Goal: Information Seeking & Learning: Learn about a topic

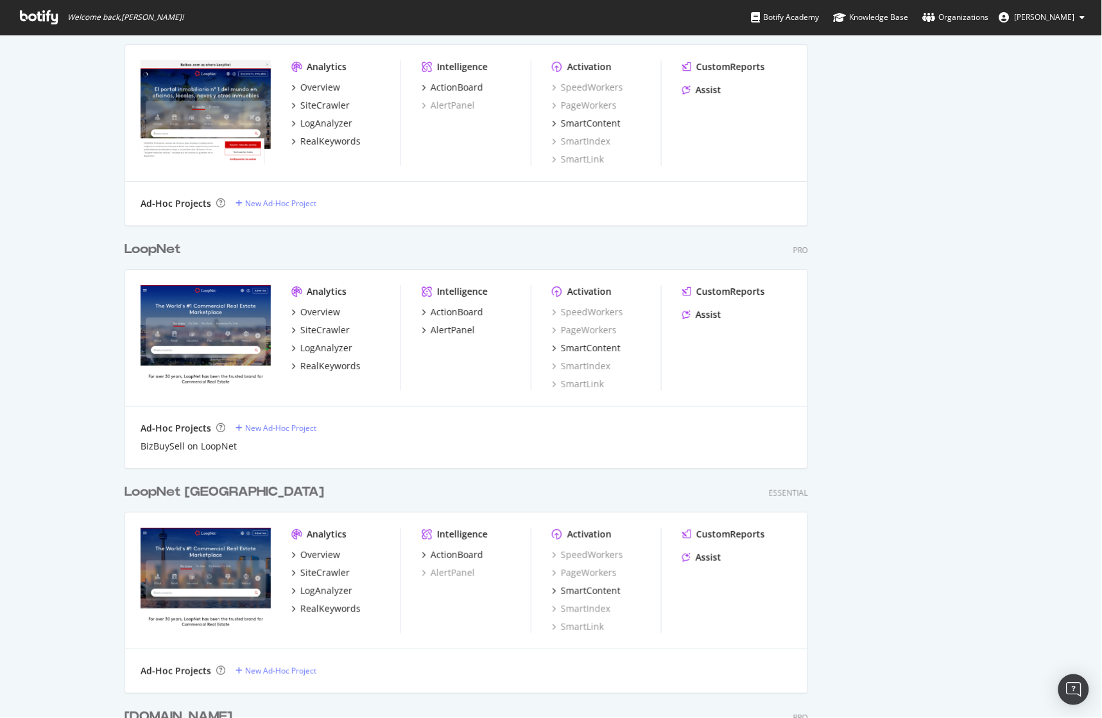
scroll to position [1212, 0]
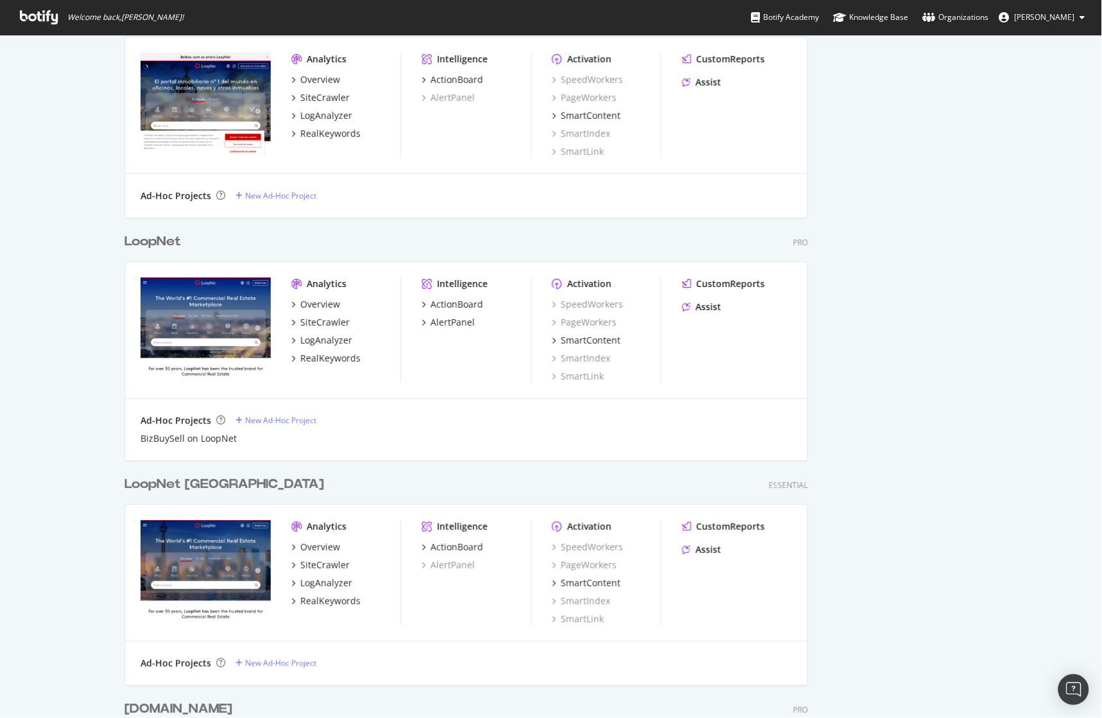
click at [153, 235] on div "LoopNet" at bounding box center [153, 241] width 57 height 19
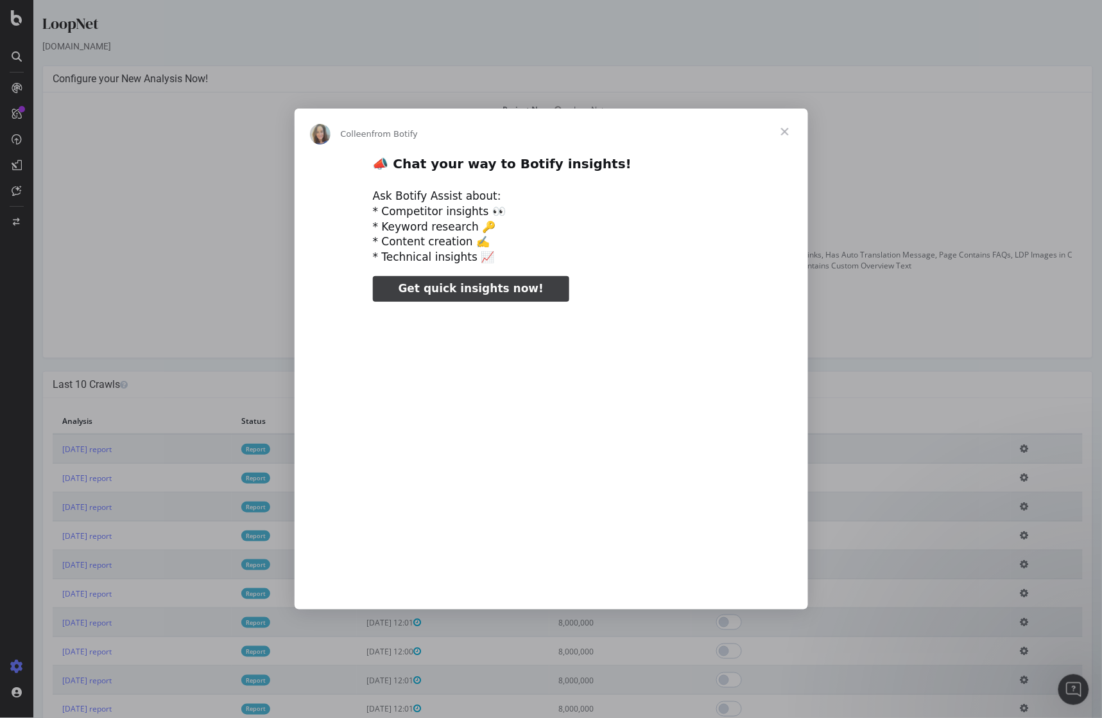
type input "25836"
click at [780, 135] on span "Close" at bounding box center [785, 132] width 46 height 46
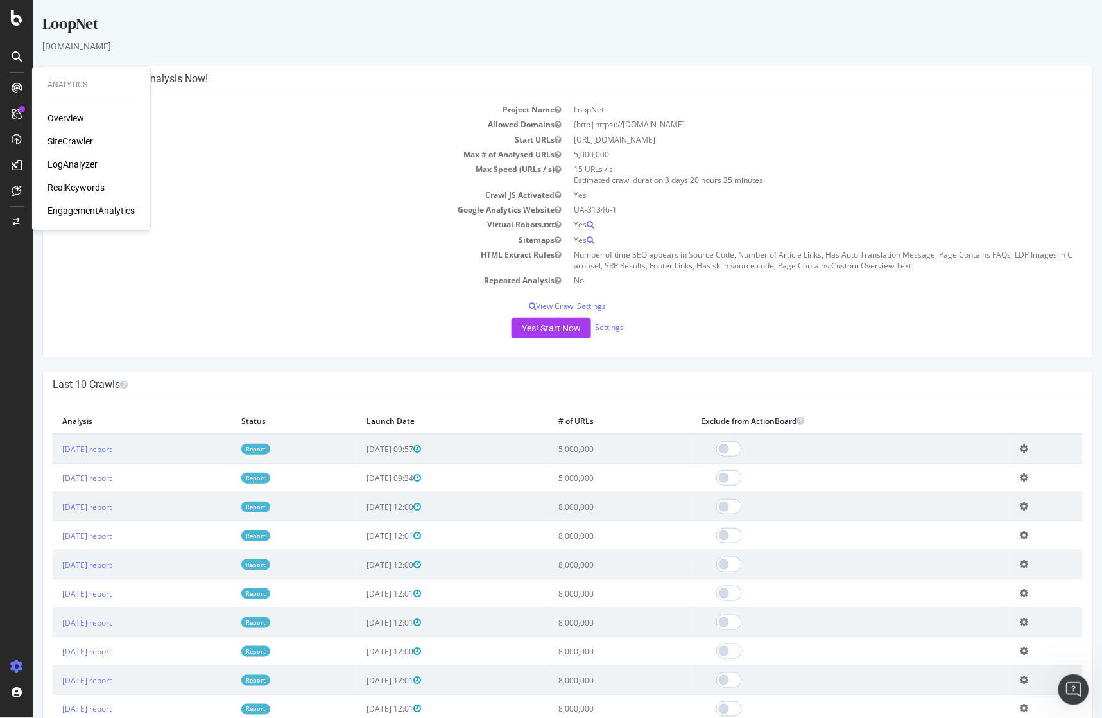
click at [67, 138] on div "SiteCrawler" at bounding box center [71, 141] width 46 height 13
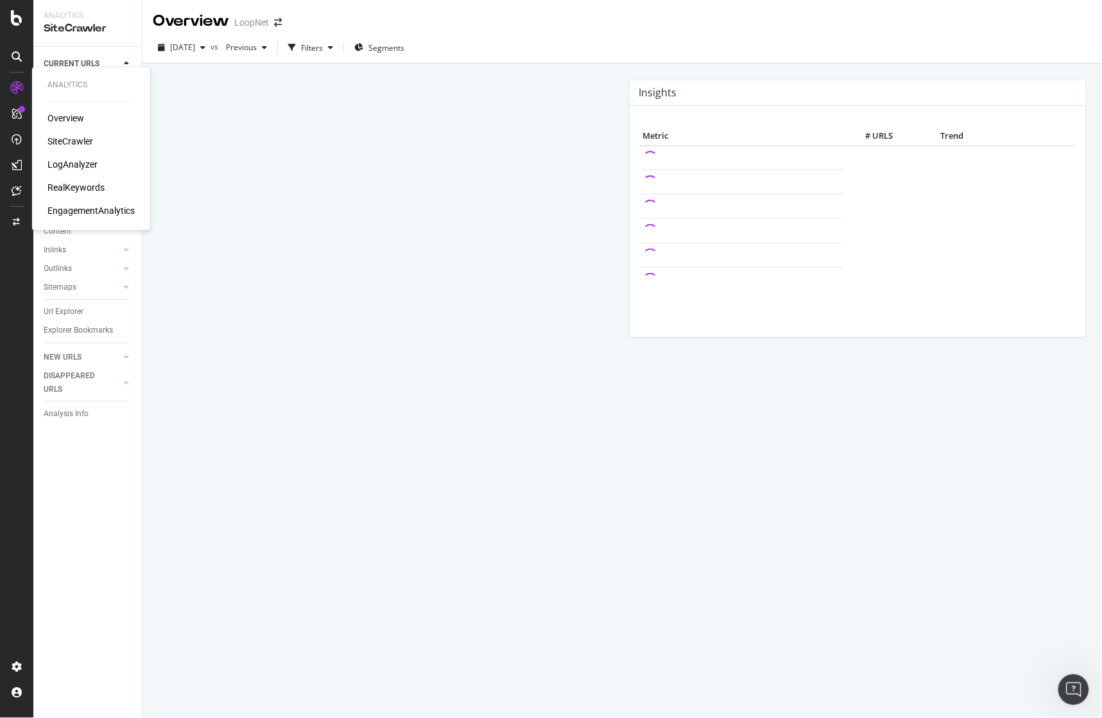
click at [75, 168] on div "LogAnalyzer" at bounding box center [73, 165] width 50 height 13
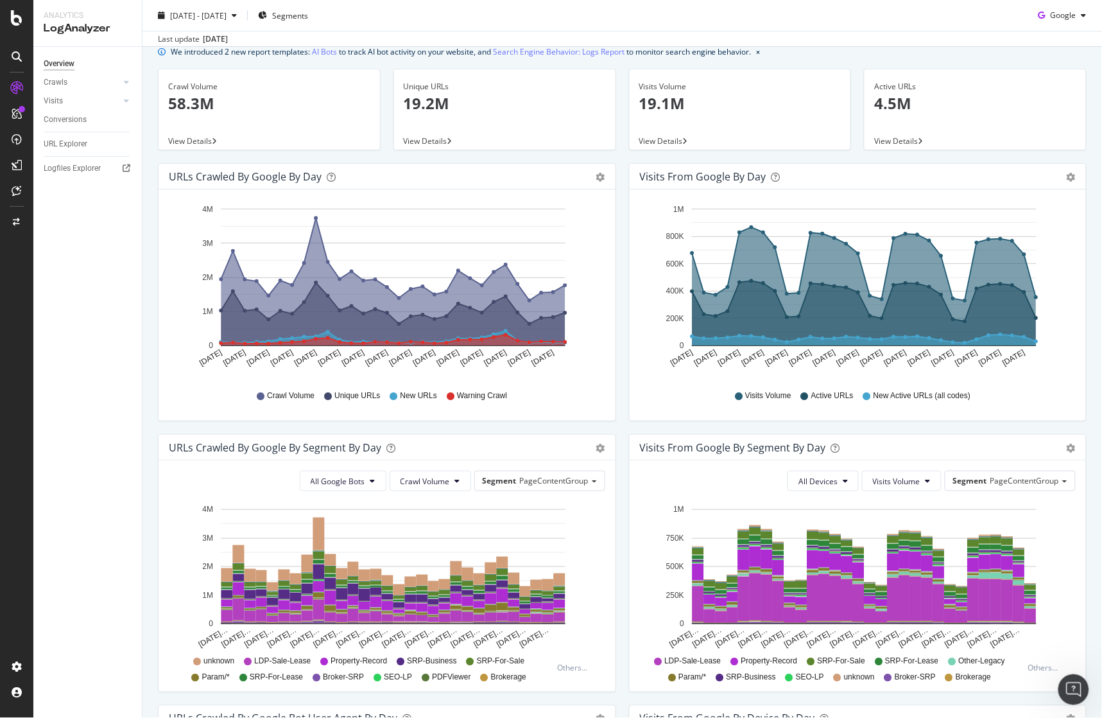
scroll to position [143, 0]
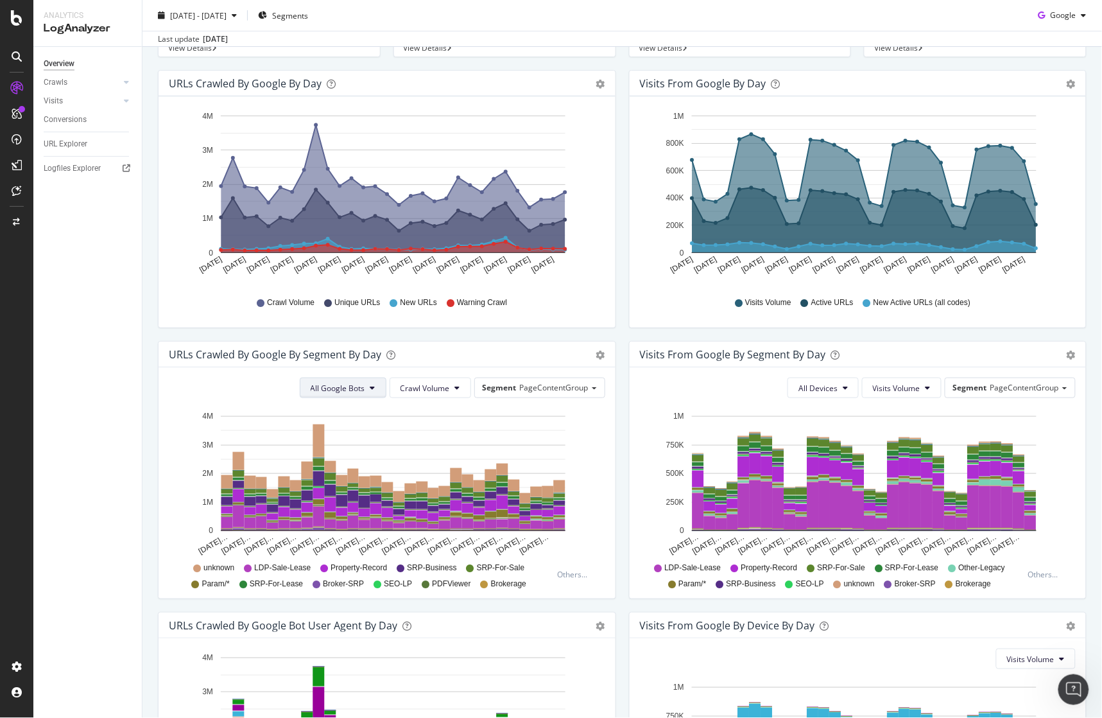
click at [342, 383] on span "All Google Bots" at bounding box center [338, 388] width 55 height 11
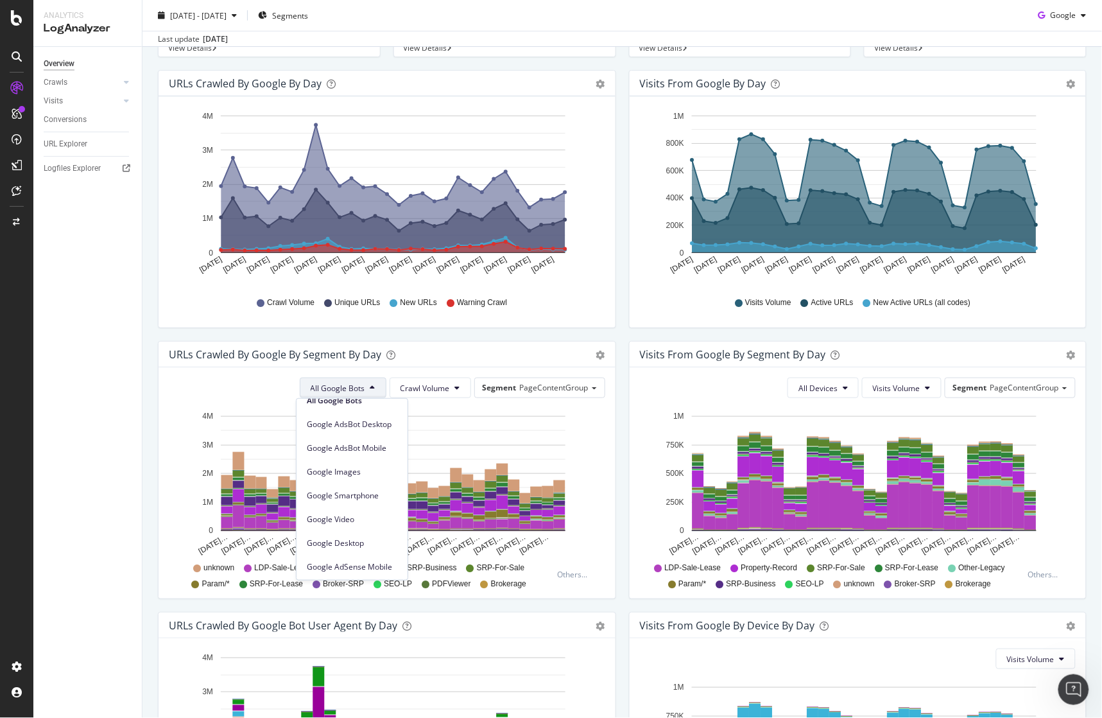
scroll to position [0, 0]
click at [161, 444] on div "All Google Bots Crawl Volume Segment PageContentGroup Hold CTRL while clicking …" at bounding box center [387, 482] width 457 height 231
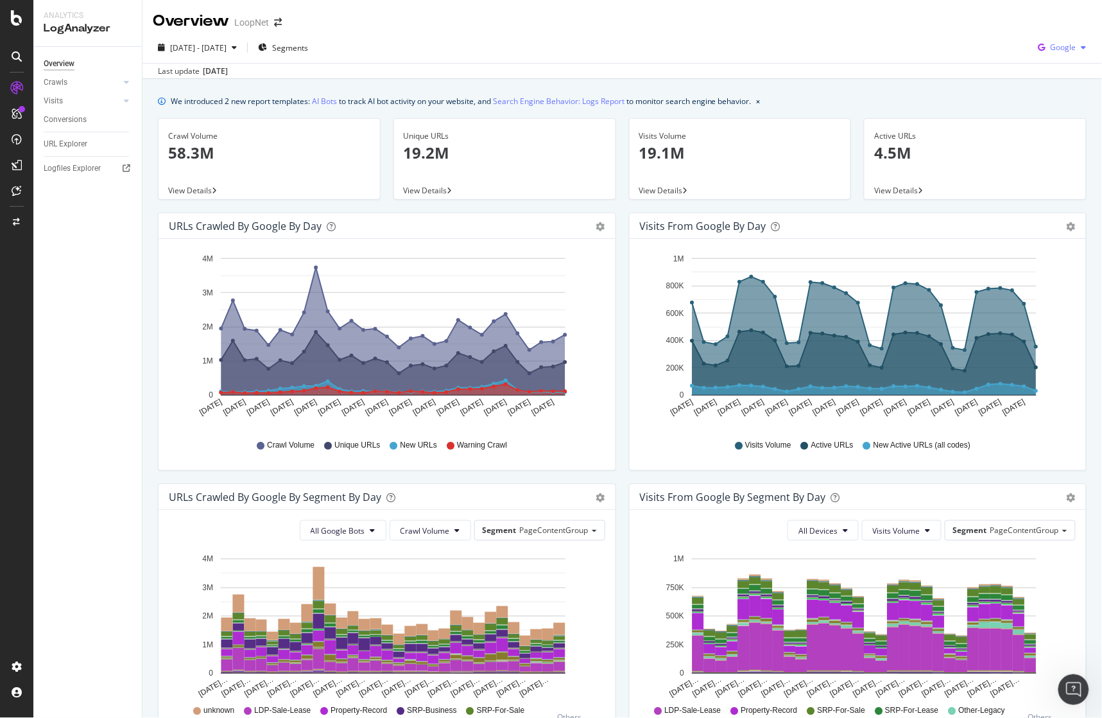
click at [1053, 53] on div "Google" at bounding box center [1063, 47] width 58 height 19
click at [1062, 143] on span "Other AI Bots" at bounding box center [1064, 145] width 48 height 12
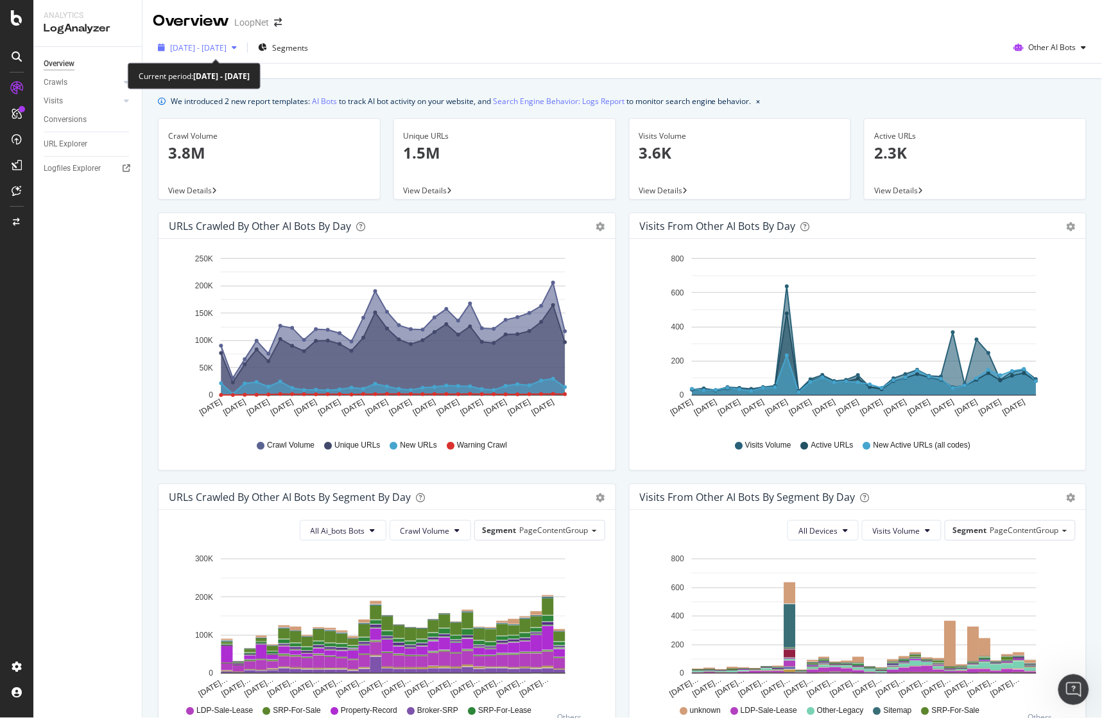
click at [227, 48] on span "[DATE] - [DATE]" at bounding box center [198, 47] width 57 height 11
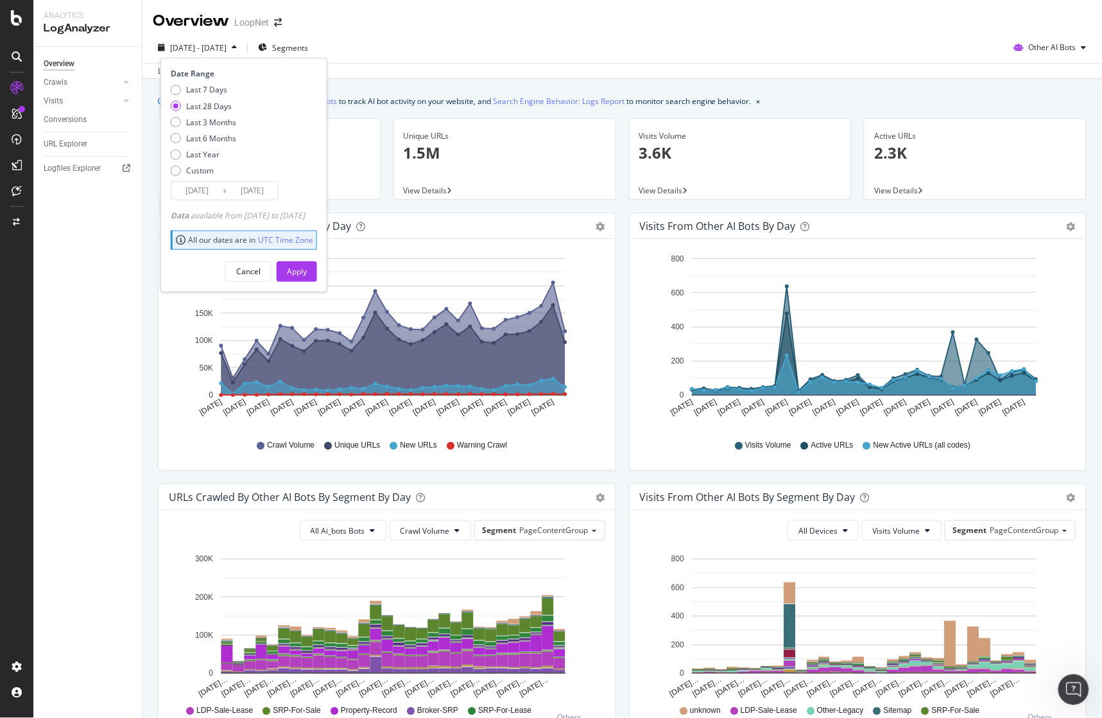
click at [220, 131] on div "Last 7 Days Last 28 Days Last 3 Months Last 6 Months Last Year Custom" at bounding box center [203, 132] width 65 height 97
click at [219, 137] on div "Last 6 Months" at bounding box center [211, 138] width 50 height 11
type input "[DATE]"
click at [307, 275] on div "Apply" at bounding box center [297, 271] width 20 height 11
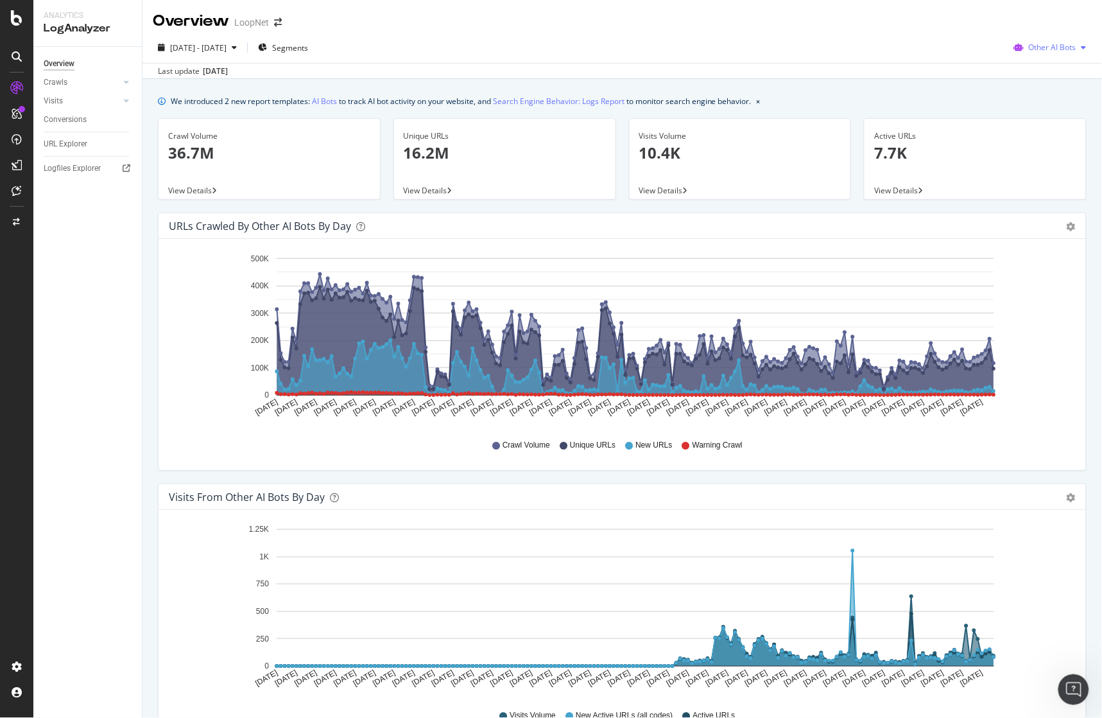
click at [1030, 51] on span "Other AI Bots" at bounding box center [1053, 47] width 48 height 11
click at [1031, 123] on span "OpenAI" at bounding box center [1056, 121] width 50 height 12
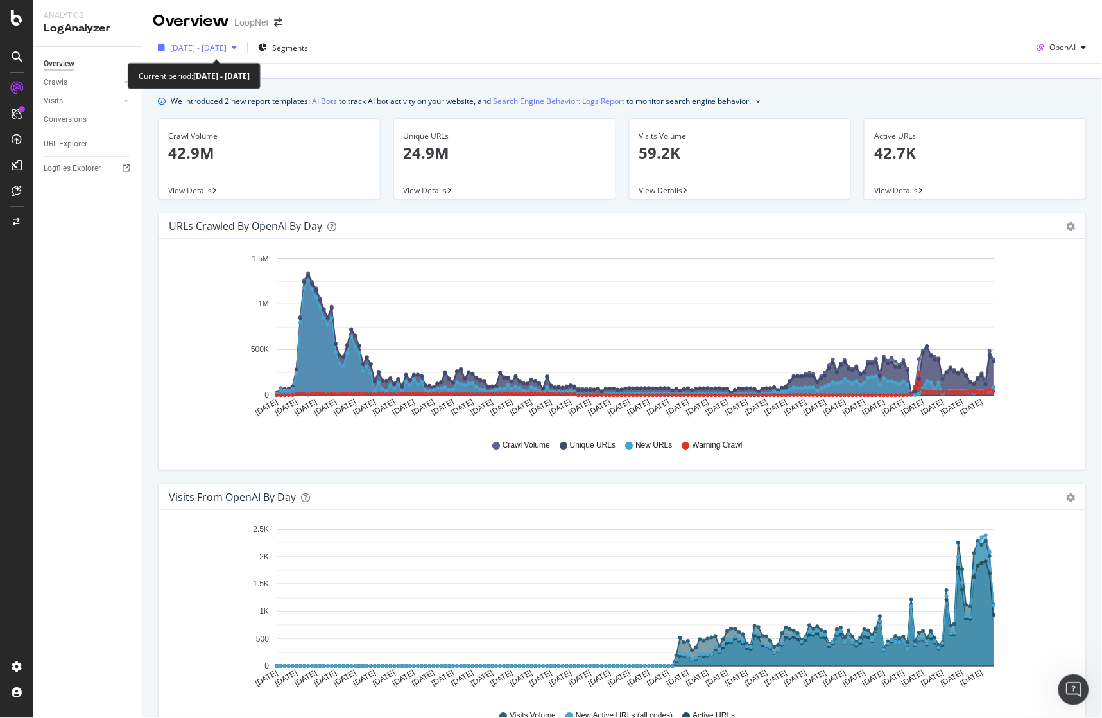
click at [225, 49] on span "[DATE] - [DATE]" at bounding box center [198, 47] width 57 height 11
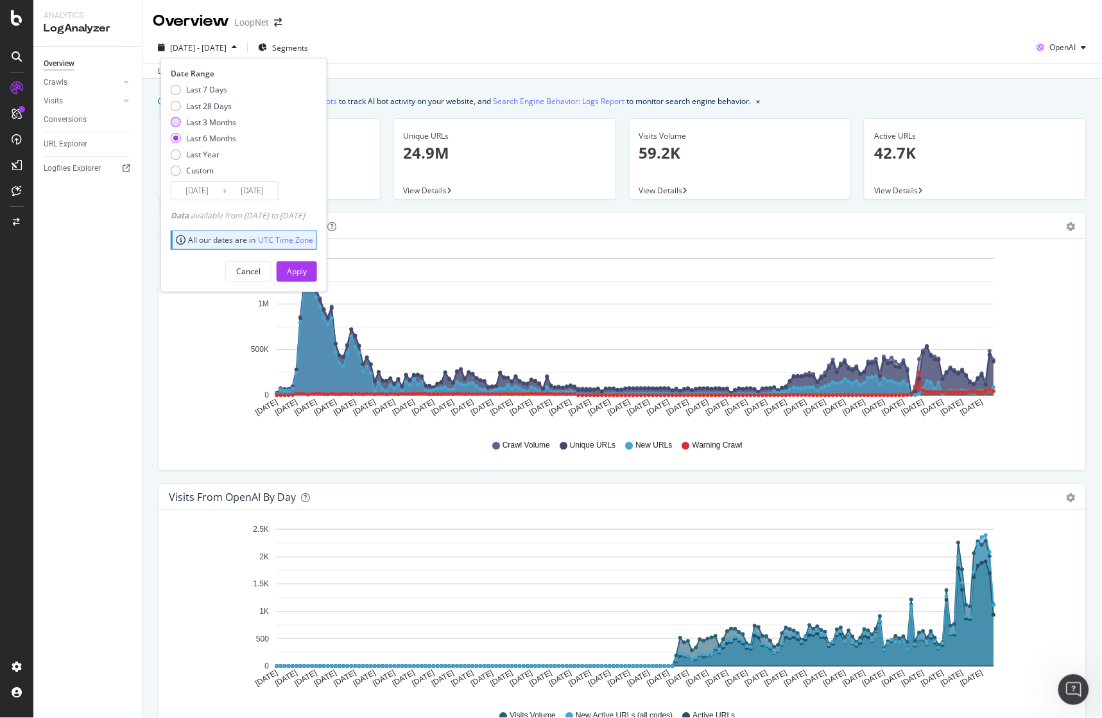
click at [216, 124] on div "Last 3 Months" at bounding box center [211, 122] width 50 height 11
type input "[DATE]"
click at [307, 274] on div "Apply" at bounding box center [297, 271] width 20 height 11
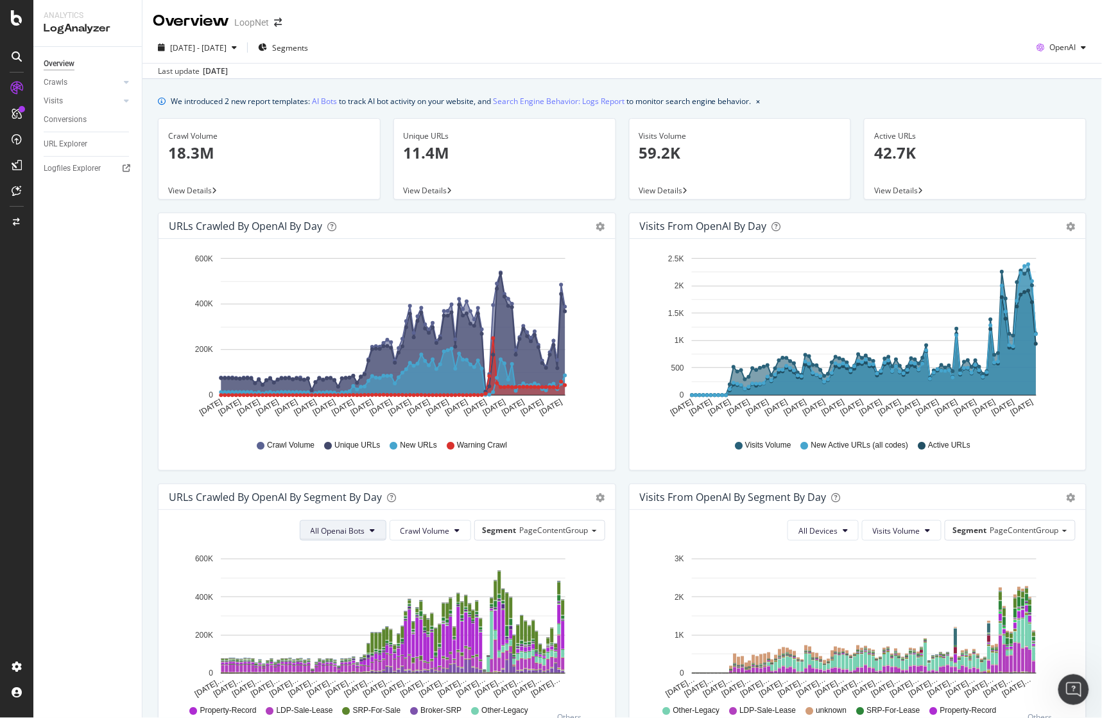
click at [331, 534] on span "All Openai Bots" at bounding box center [338, 530] width 55 height 11
click at [1086, 503] on div "We introduced 2 new report templates: AI Bots to track AI bot activity on your …" at bounding box center [623, 574] width 960 height 991
click at [125, 296] on div "Overview Crawls Daily Distribution Segments Distribution HTTP Codes Resources V…" at bounding box center [87, 382] width 109 height 671
click at [323, 99] on link "AI Bots" at bounding box center [324, 100] width 25 height 13
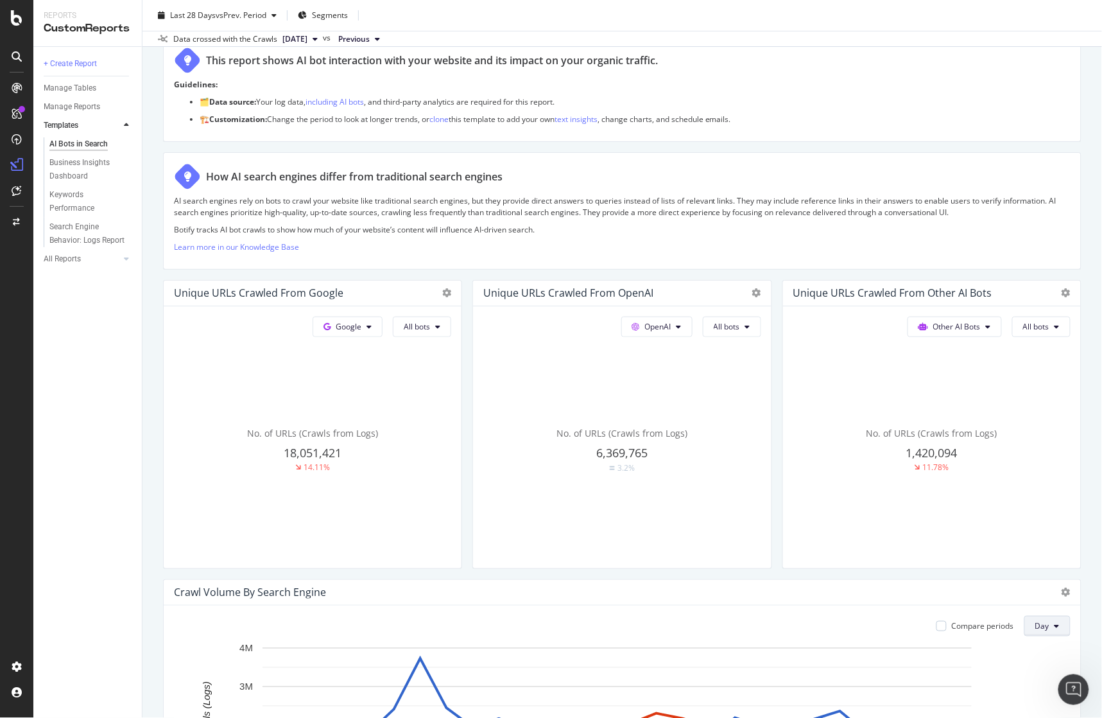
scroll to position [71, 0]
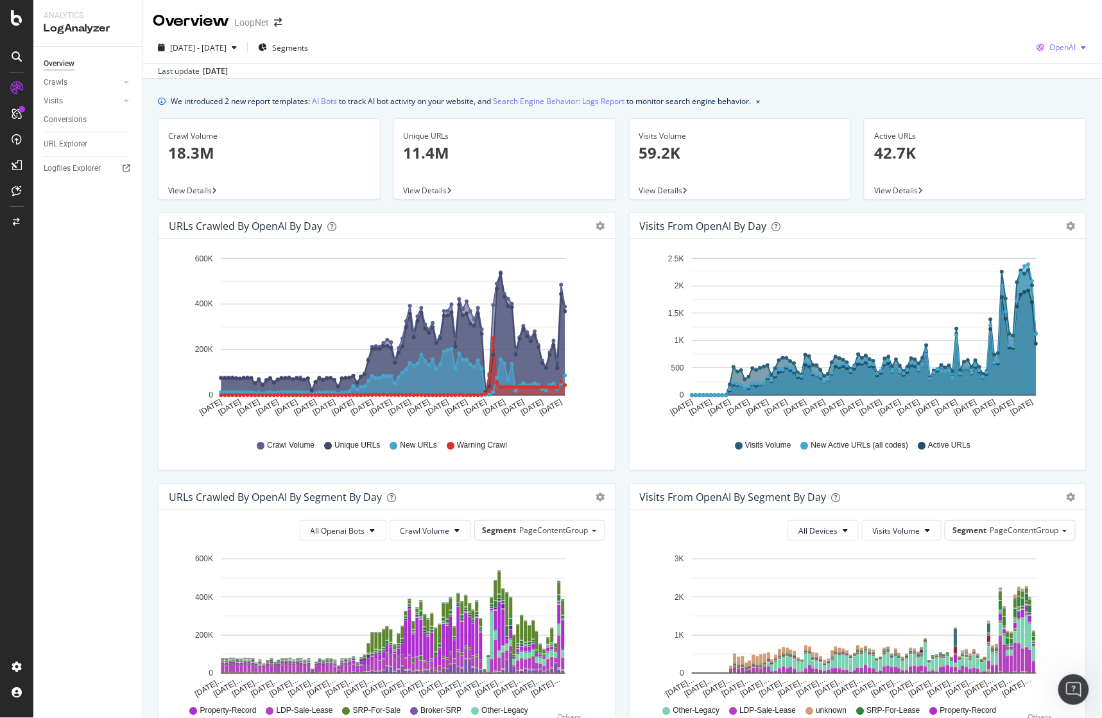
click at [1050, 45] on span "OpenAI" at bounding box center [1063, 47] width 26 height 11
click at [1045, 68] on span "Google" at bounding box center [1062, 73] width 48 height 12
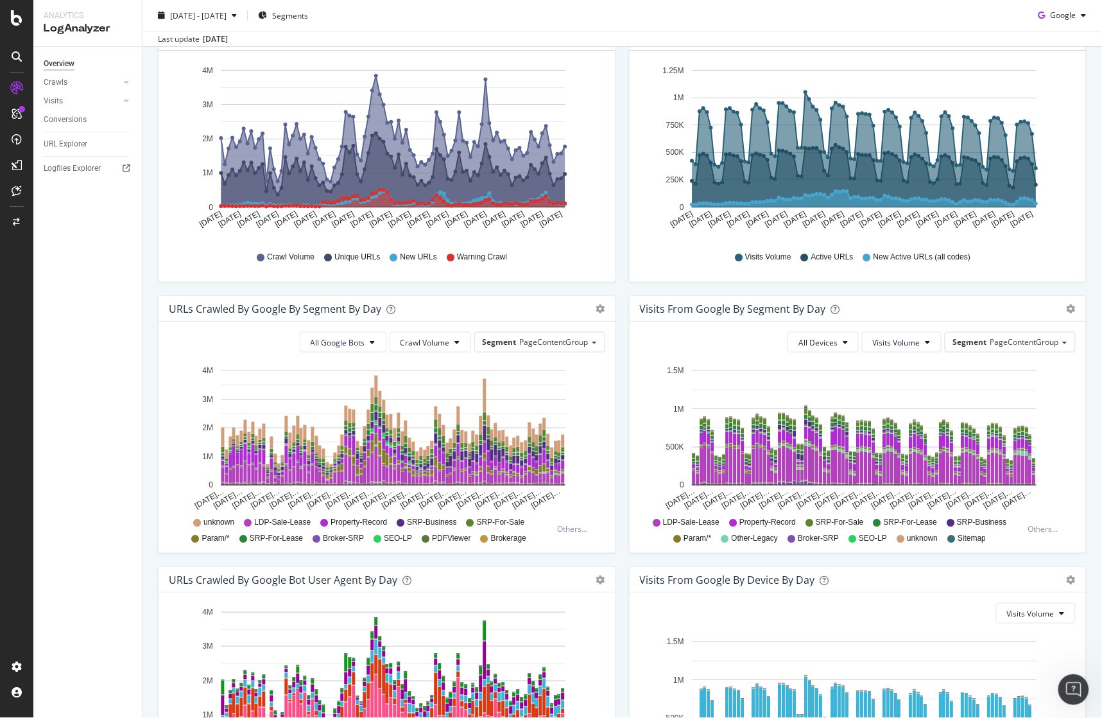
scroll to position [214, 0]
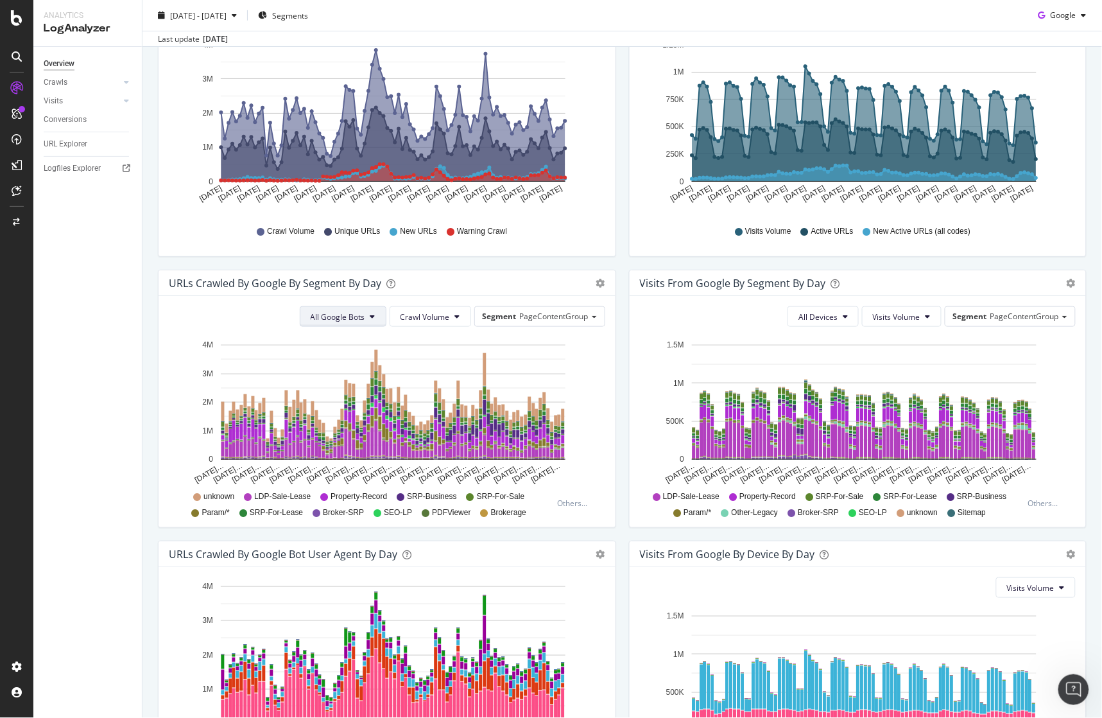
click at [354, 320] on span "All Google Bots" at bounding box center [338, 316] width 55 height 11
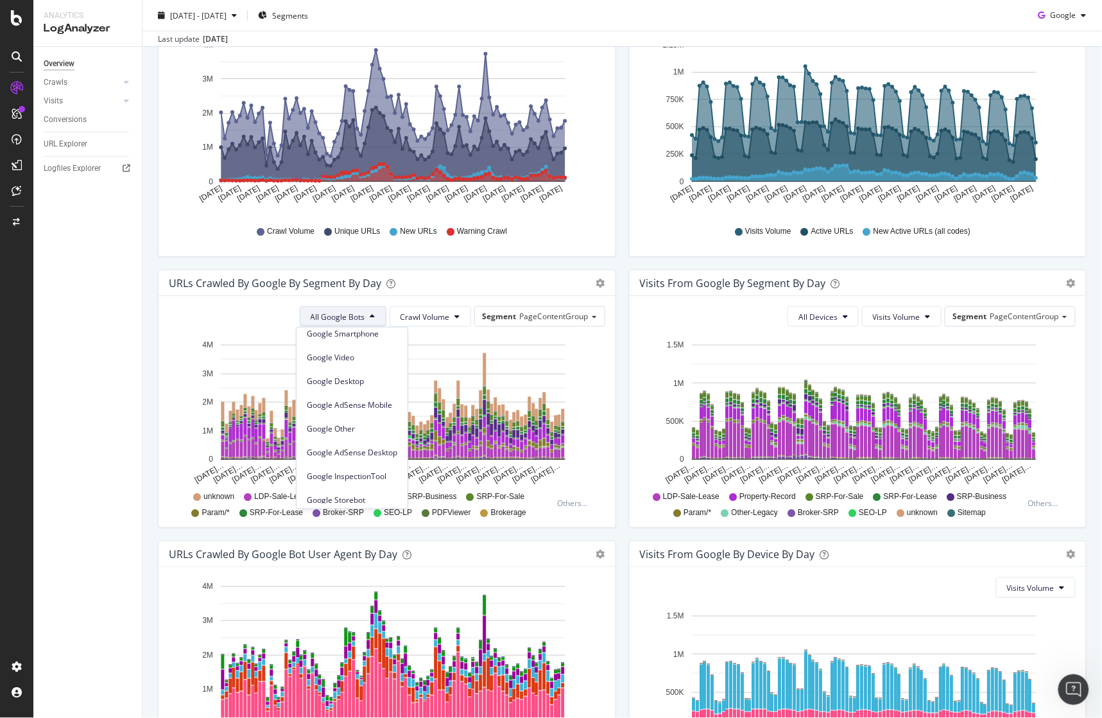
scroll to position [109, 0]
click at [349, 422] on span "Google Other" at bounding box center [352, 423] width 91 height 12
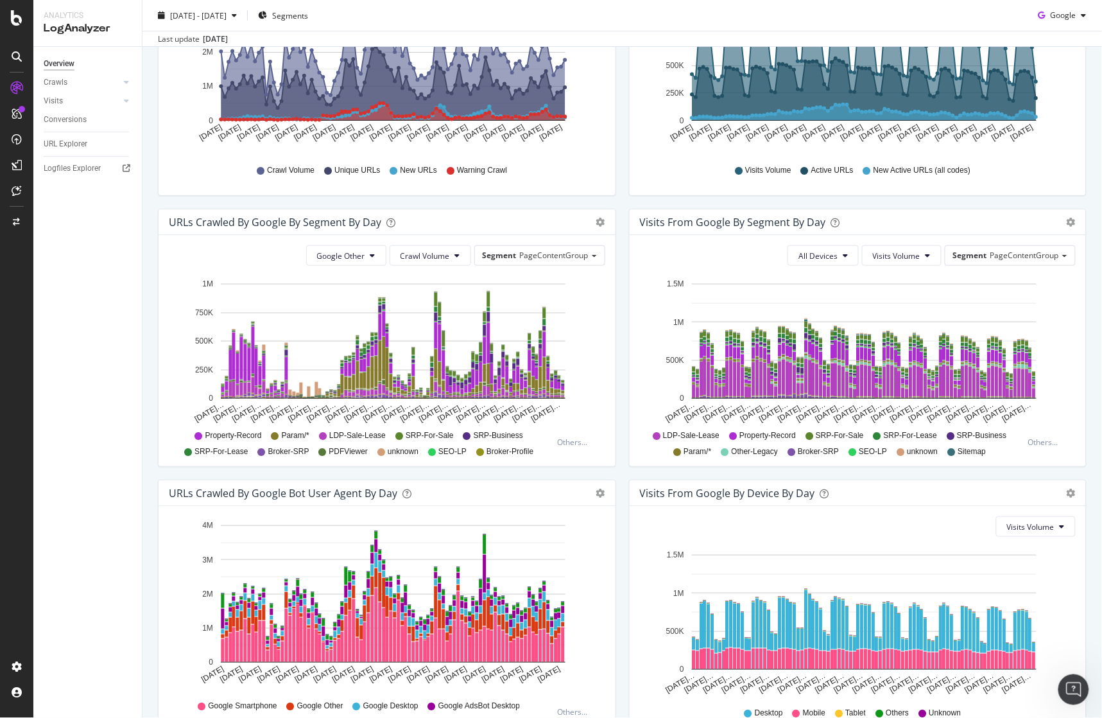
scroll to position [352, 0]
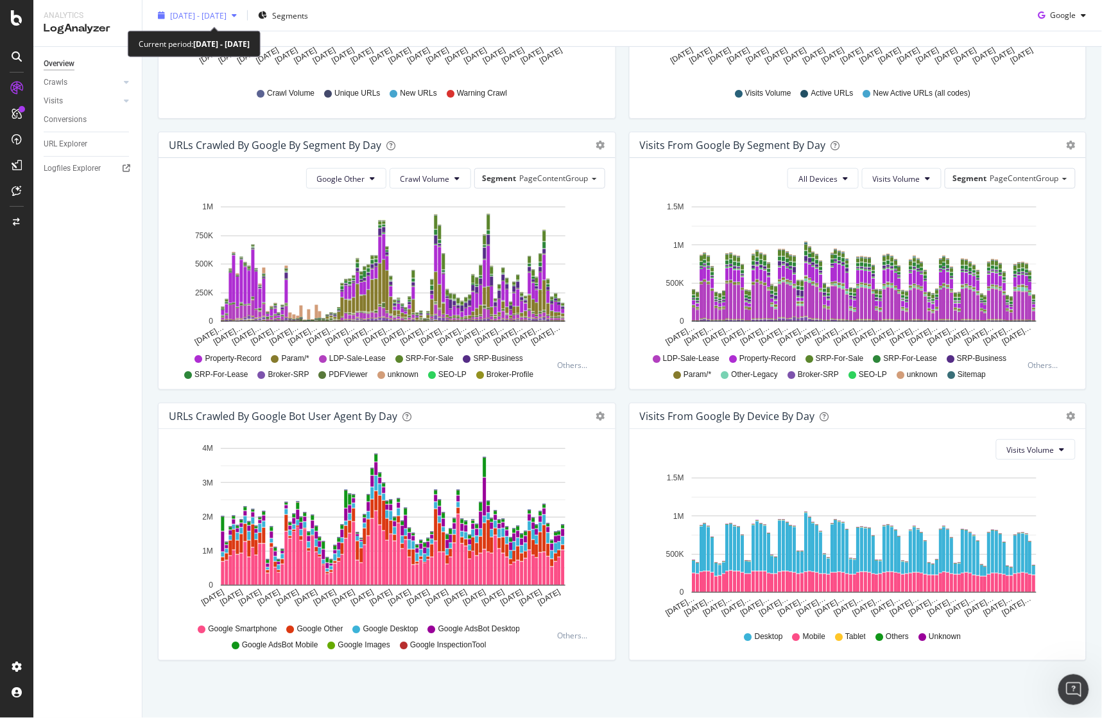
click at [209, 20] on span "[DATE] - [DATE]" at bounding box center [198, 15] width 57 height 11
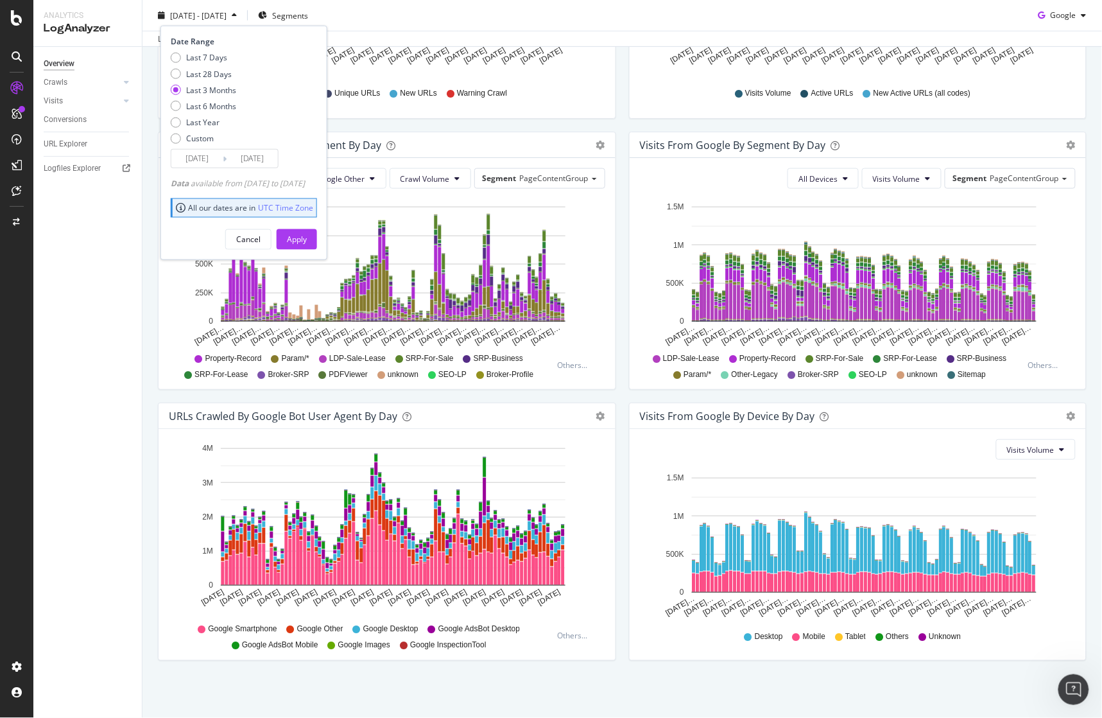
click at [210, 89] on div "Last 3 Months" at bounding box center [211, 89] width 50 height 11
click at [307, 238] on div "Apply" at bounding box center [297, 239] width 20 height 11
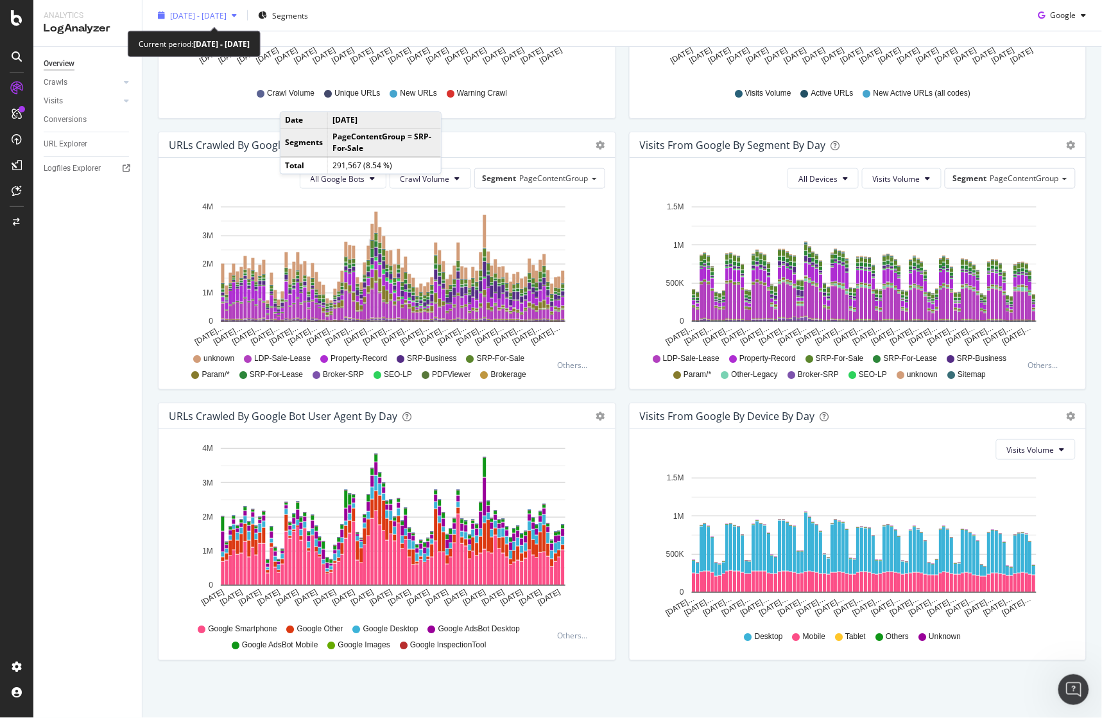
click at [225, 13] on span "[DATE] - [DATE]" at bounding box center [198, 15] width 57 height 11
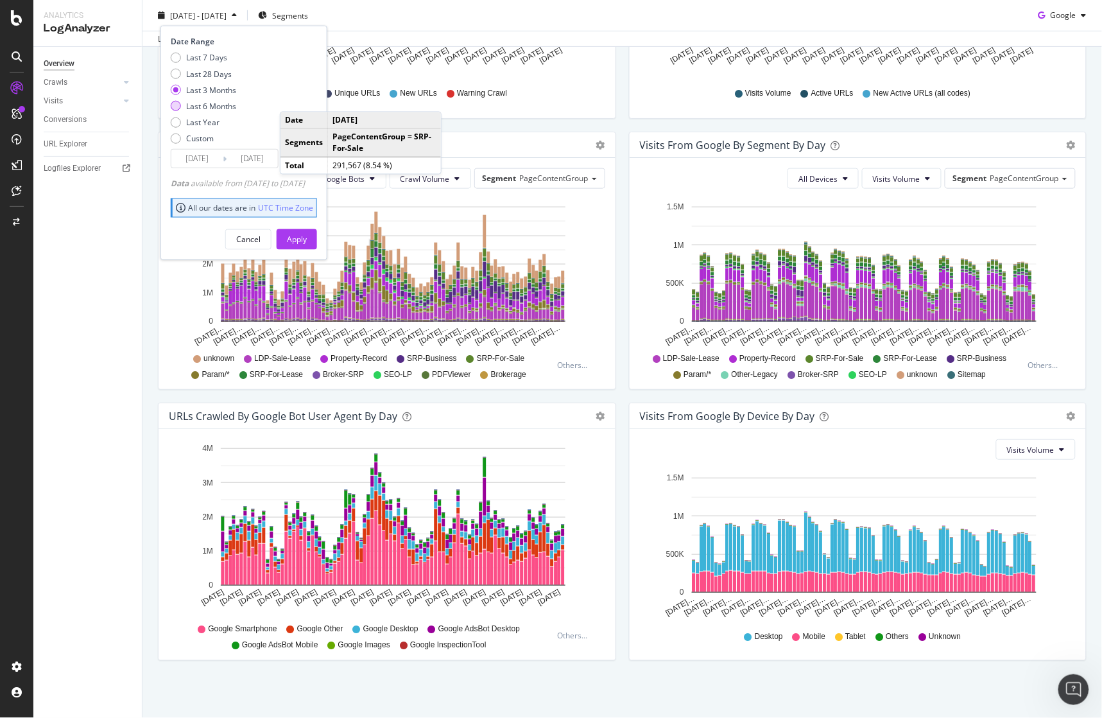
click at [222, 101] on div "Last 6 Months" at bounding box center [211, 106] width 50 height 11
type input "[DATE]"
click at [307, 244] on div "Apply" at bounding box center [297, 239] width 20 height 11
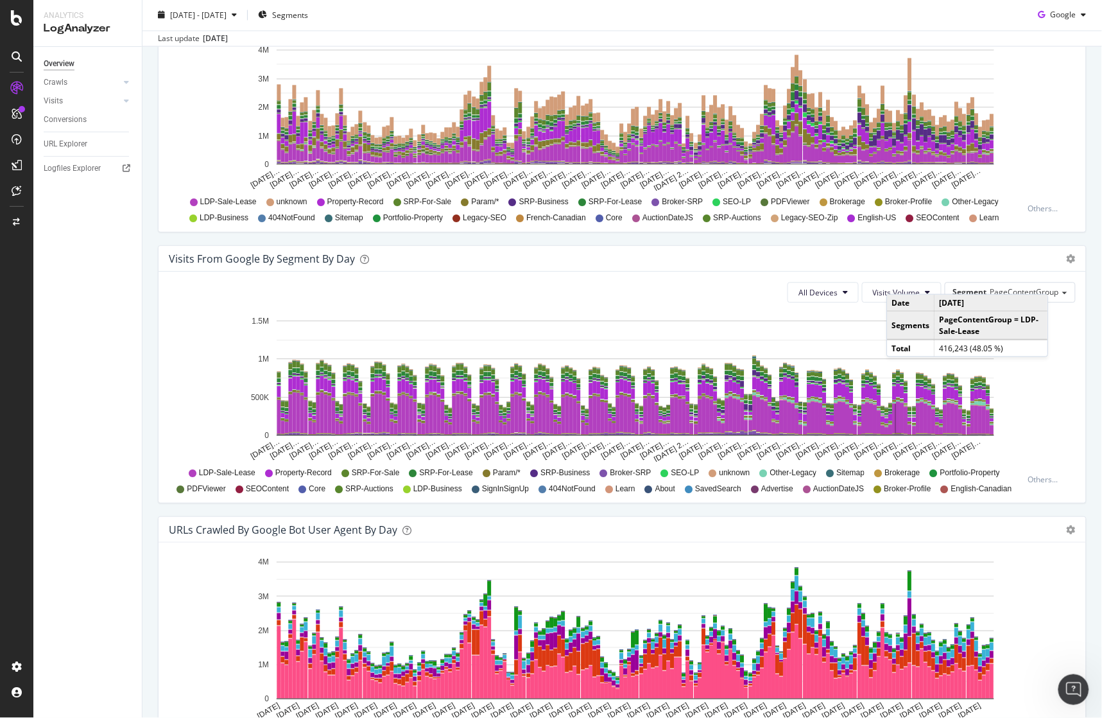
scroll to position [495, 0]
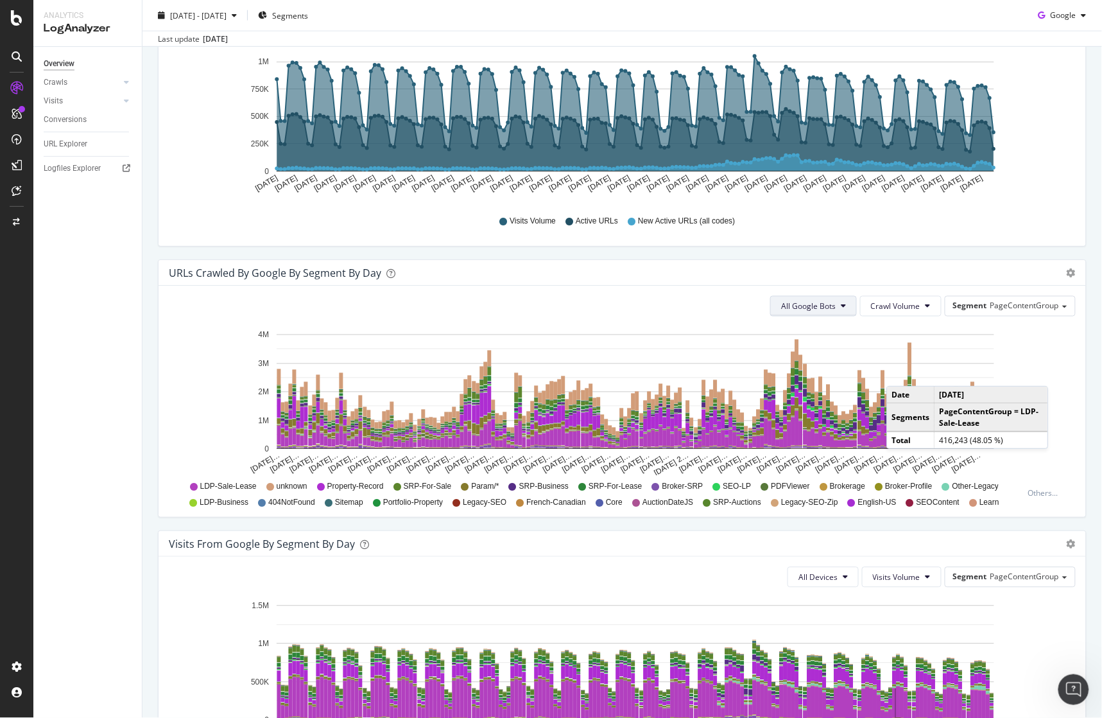
click at [803, 306] on span "All Google Bots" at bounding box center [808, 306] width 55 height 11
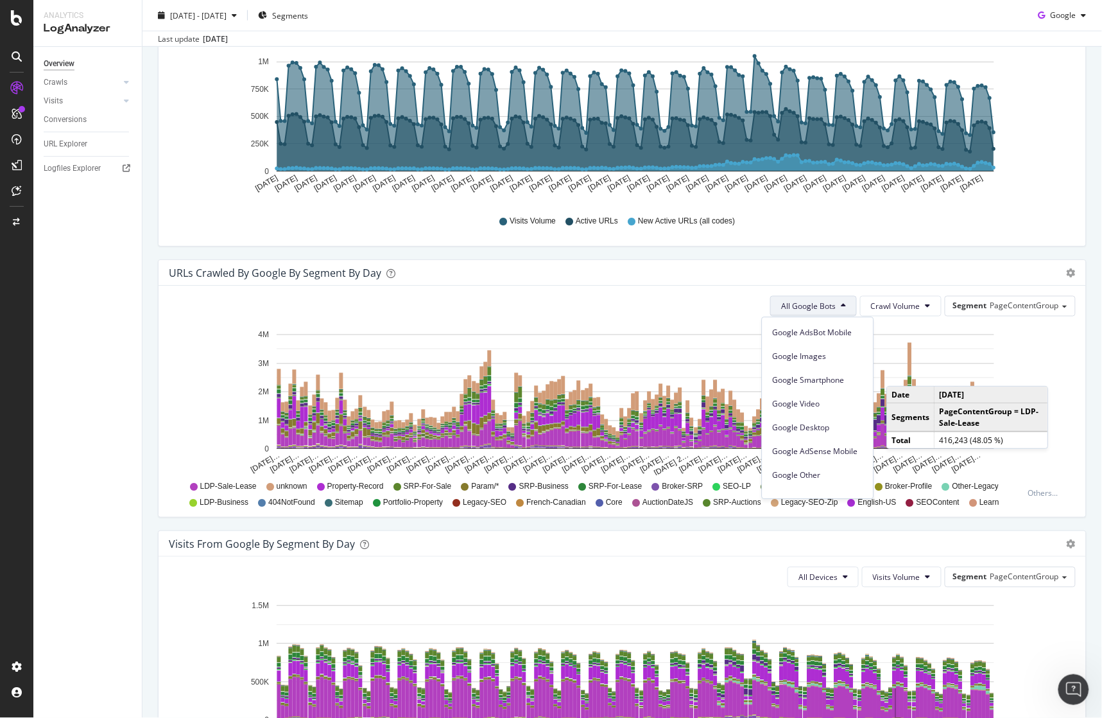
scroll to position [71, 0]
click at [812, 454] on span "Google Other" at bounding box center [818, 451] width 91 height 12
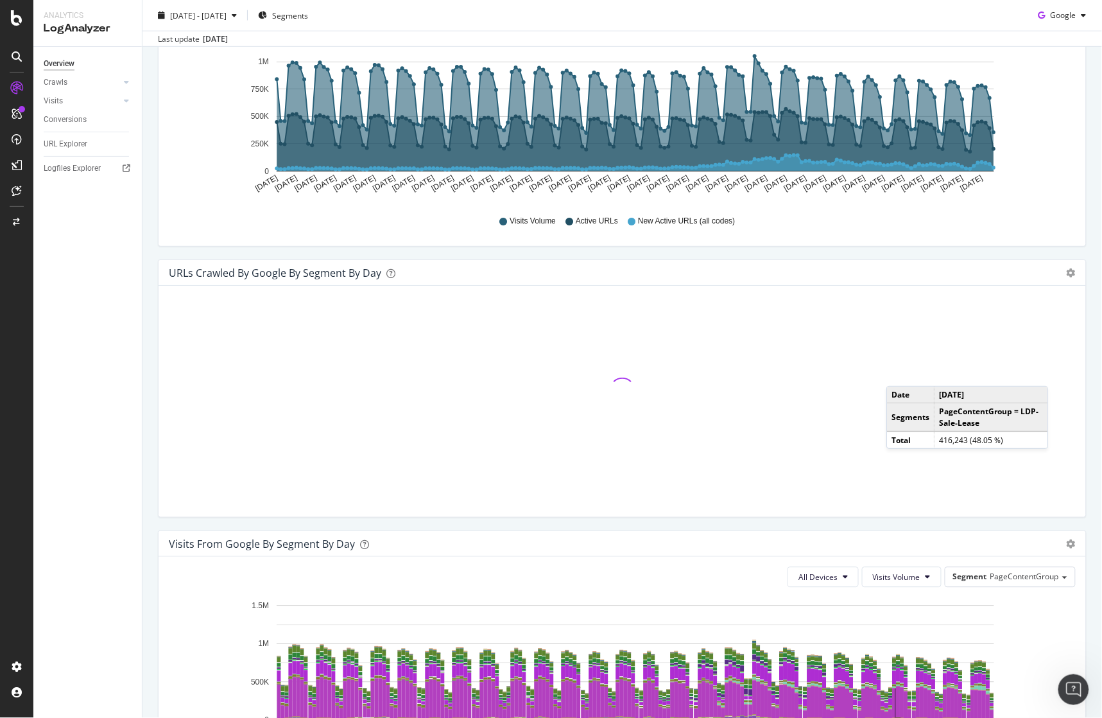
click at [1070, 473] on div "Hold CTRL while clicking to filter the report." at bounding box center [623, 401] width 928 height 231
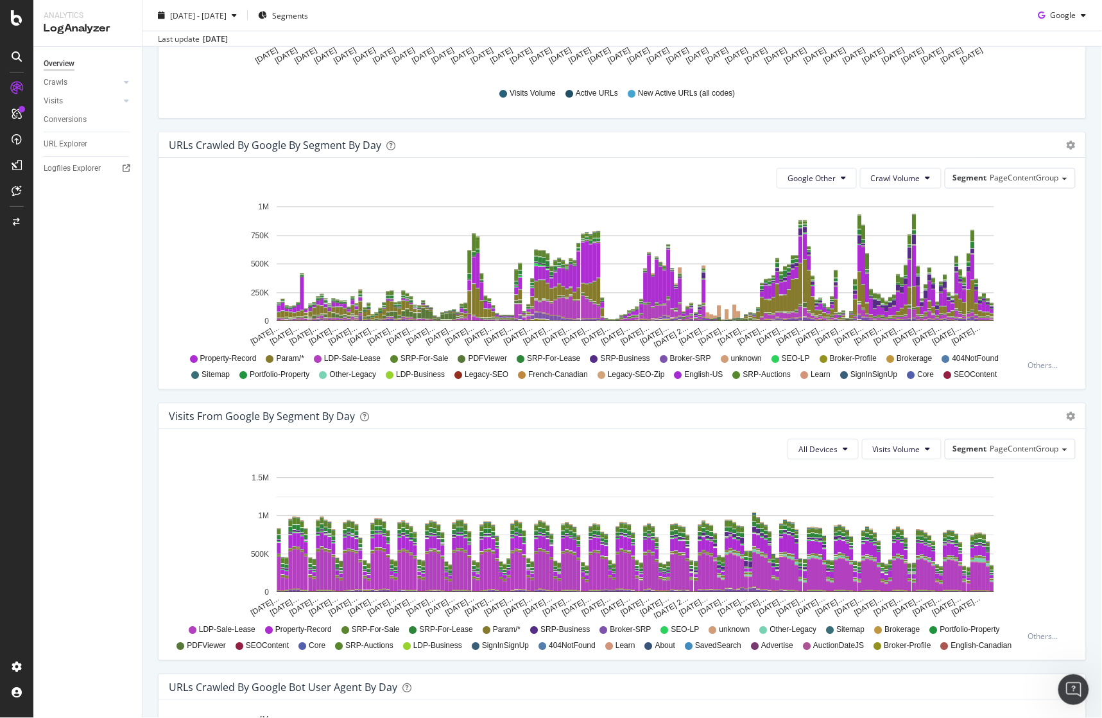
scroll to position [570, 0]
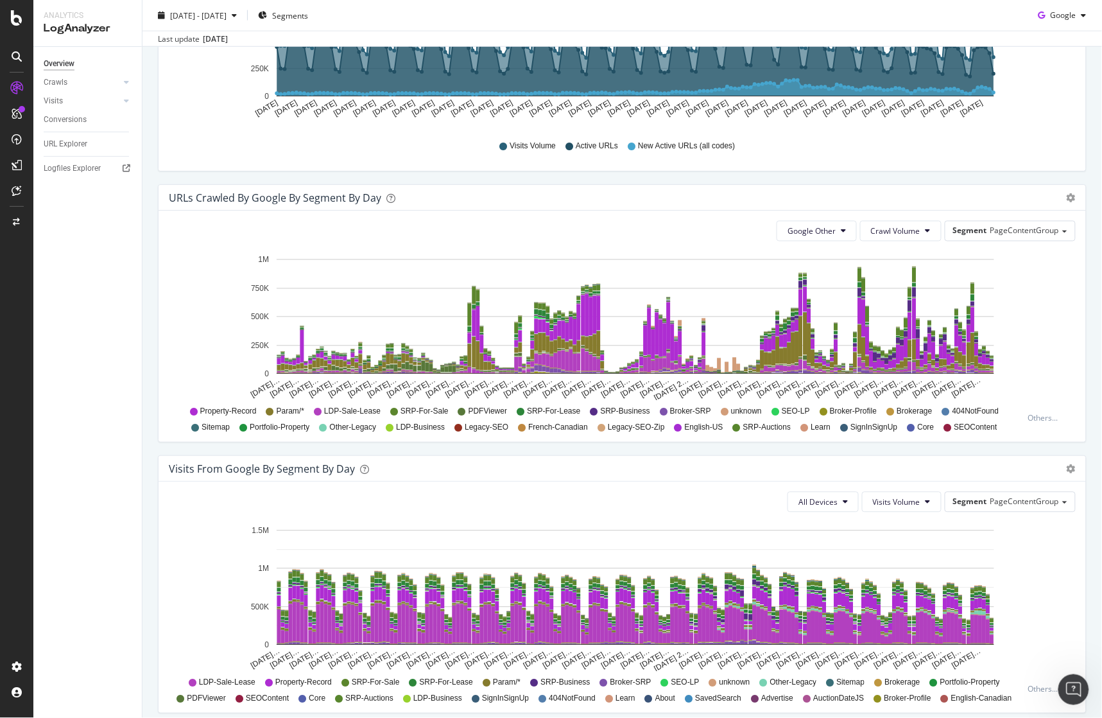
click at [55, 239] on div "Overview Crawls Daily Distribution Segments Distribution HTTP Codes Resources V…" at bounding box center [87, 382] width 109 height 671
